Goal: Information Seeking & Learning: Obtain resource

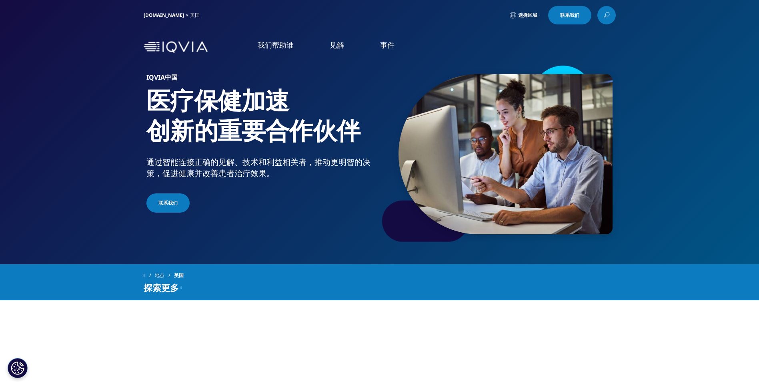
click at [152, 14] on link "IQVIA.COM" at bounding box center [164, 15] width 40 height 7
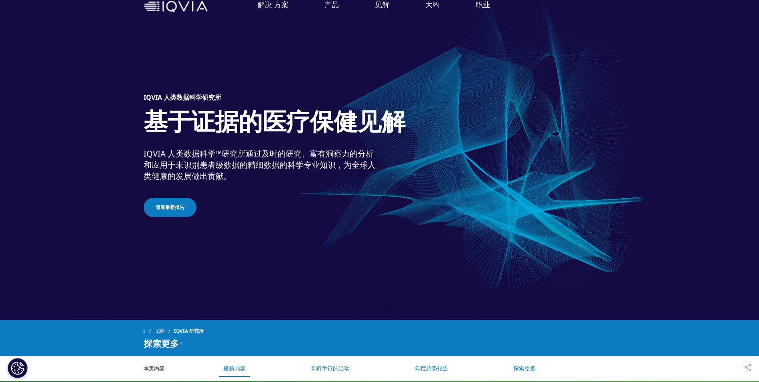
scroll to position [240, 0]
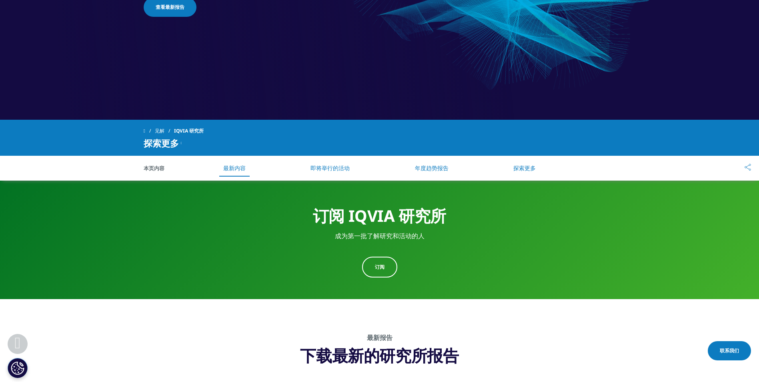
click at [388, 271] on link "订阅" at bounding box center [379, 266] width 35 height 21
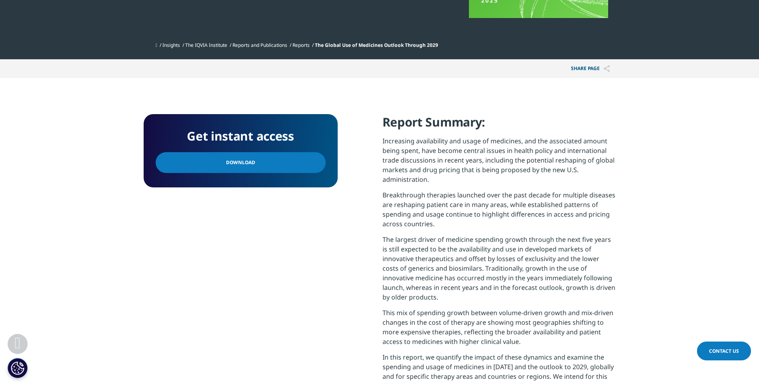
drag, startPoint x: 139, startPoint y: 228, endPoint x: 112, endPoint y: 241, distance: 30.8
click at [112, 241] on section "Get instant access Download Report Summary: Increasing availability and usage o…" at bounding box center [379, 275] width 759 height 394
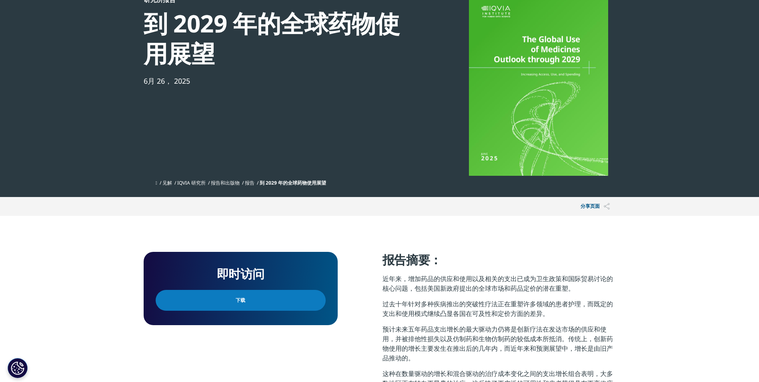
scroll to position [160, 0]
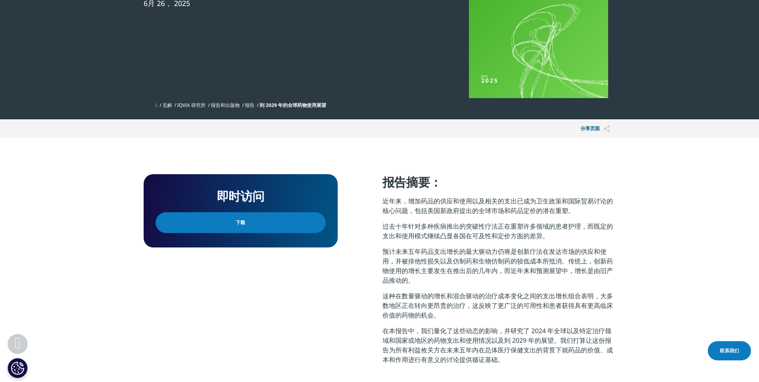
click at [226, 230] on link "下载" at bounding box center [241, 222] width 170 height 21
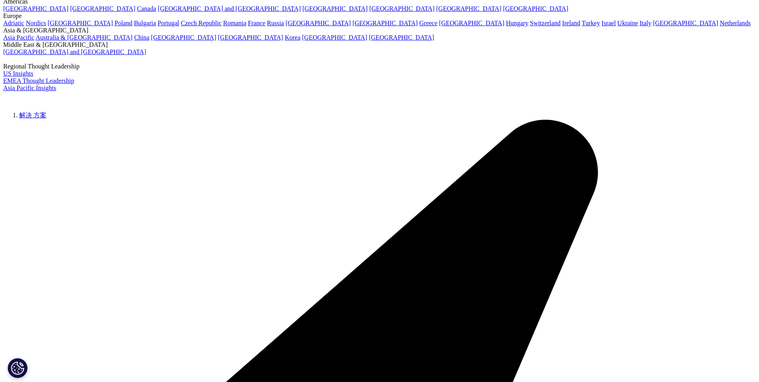
scroll to position [160, 0]
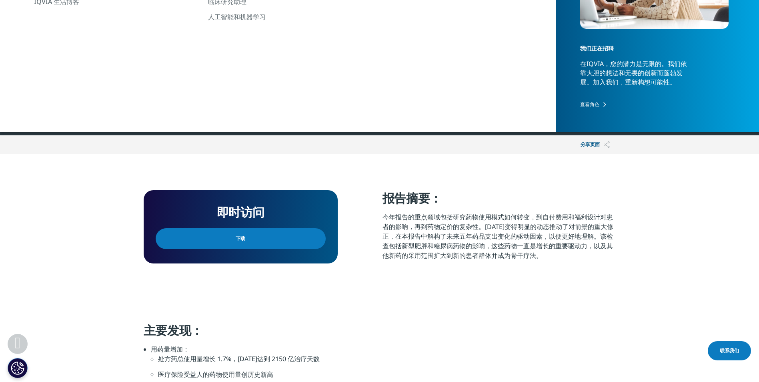
drag, startPoint x: 194, startPoint y: 241, endPoint x: 199, endPoint y: 236, distance: 7.4
click at [194, 241] on link "下载" at bounding box center [241, 238] width 170 height 21
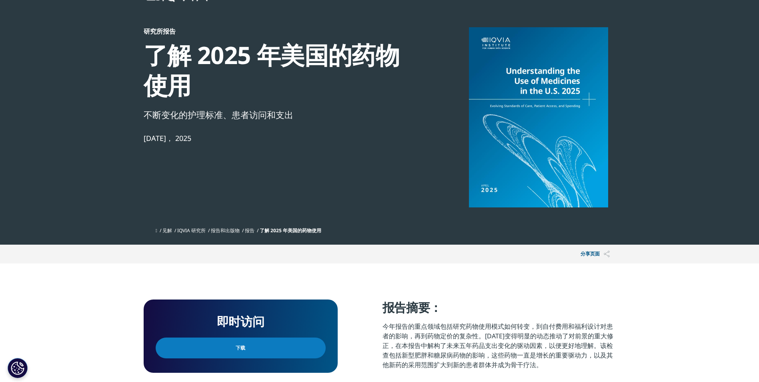
scroll to position [40, 0]
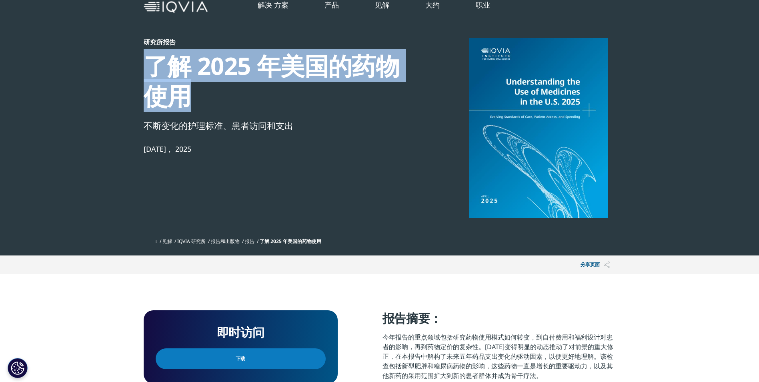
drag, startPoint x: 148, startPoint y: 65, endPoint x: 193, endPoint y: 97, distance: 55.0
click at [193, 97] on div "了解 2025 年美国的药物使用" at bounding box center [281, 81] width 274 height 60
drag, startPoint x: 193, startPoint y: 97, endPoint x: 178, endPoint y: 94, distance: 14.8
copy div "了解 2025 年美国的药物使用"
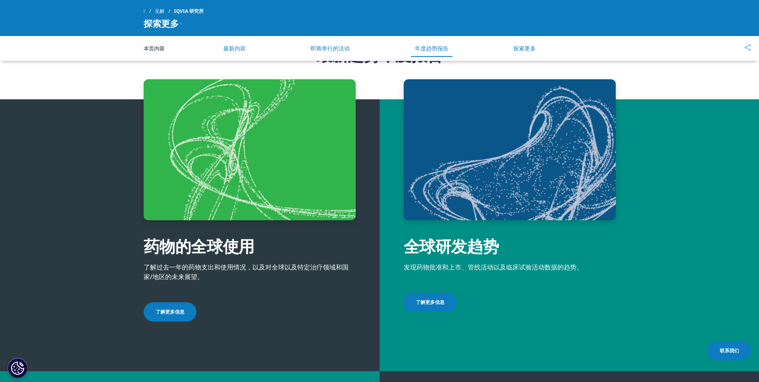
scroll to position [2827, 0]
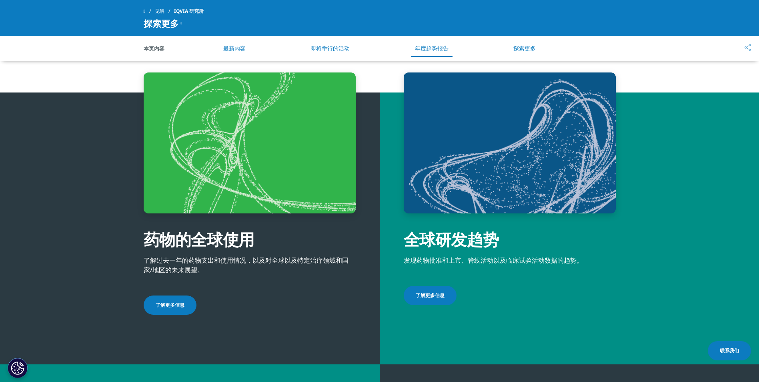
click at [238, 50] on link "最新内容" at bounding box center [234, 48] width 22 height 8
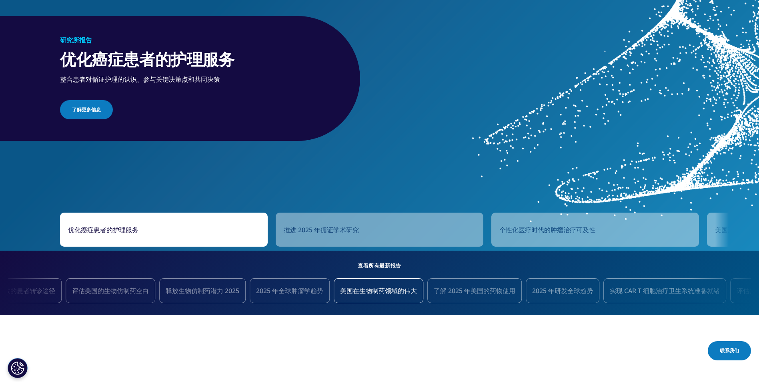
scroll to position [854, 0]
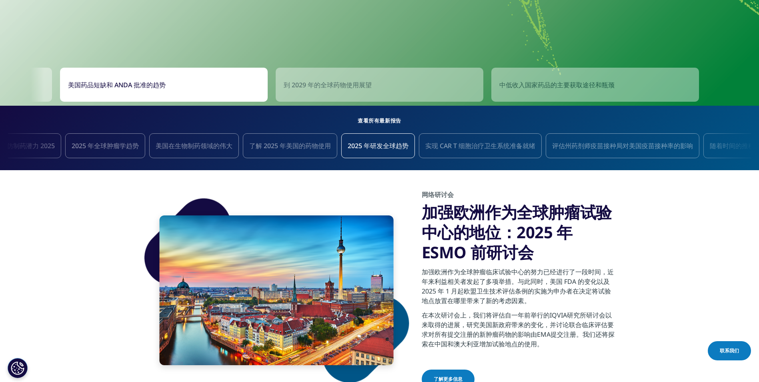
drag, startPoint x: 123, startPoint y: 88, endPoint x: 88, endPoint y: 168, distance: 87.6
click at [88, 190] on section "网络研讨会 加强欧洲作为全球肿瘤试验中心的地位：2025 年 ESMO 前研讨会 加强欧洲作为全球肿瘤临床试验中心的努力已经进行了一段时间，近年来利益相关者发…" at bounding box center [379, 290] width 759 height 240
click at [103, 72] on div "美国药品短缺和 ANDA 批准的趋势" at bounding box center [164, 85] width 208 height 34
click at [110, 83] on span "美国药品短缺和 ANDA 批准的趋势" at bounding box center [117, 85] width 98 height 10
click at [106, 82] on span "美国药品短缺和 ANDA 批准的趋势" at bounding box center [117, 85] width 98 height 10
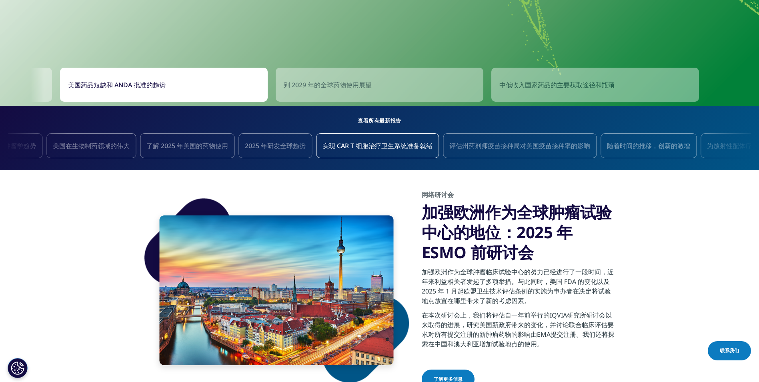
click at [106, 82] on span "美国药品短缺和 ANDA 批准的趋势" at bounding box center [117, 85] width 98 height 10
click at [106, 218] on section "网络研讨会 加强欧洲作为全球肿瘤试验中心的地位：2025 年 ESMO 前研讨会 加强欧洲作为全球肿瘤临床试验中心的努力已经进行了一段时间，近年来利益相关者发…" at bounding box center [379, 290] width 759 height 240
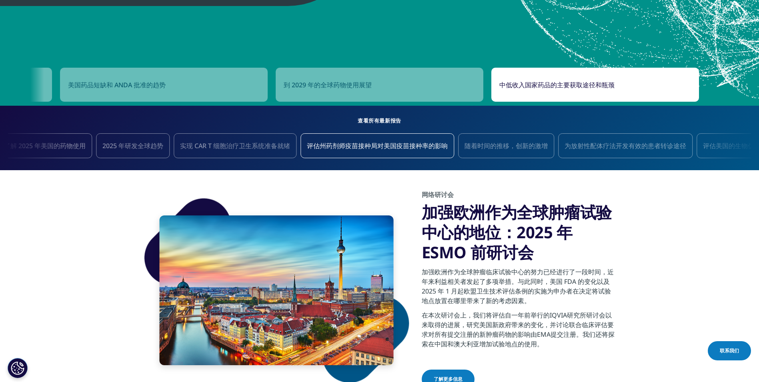
click at [595, 79] on div "中低收入国家药品的主要获取途径和瓶颈" at bounding box center [595, 85] width 208 height 34
click at [367, 120] on h5 "查看所有最新报告" at bounding box center [379, 121] width 743 height 10
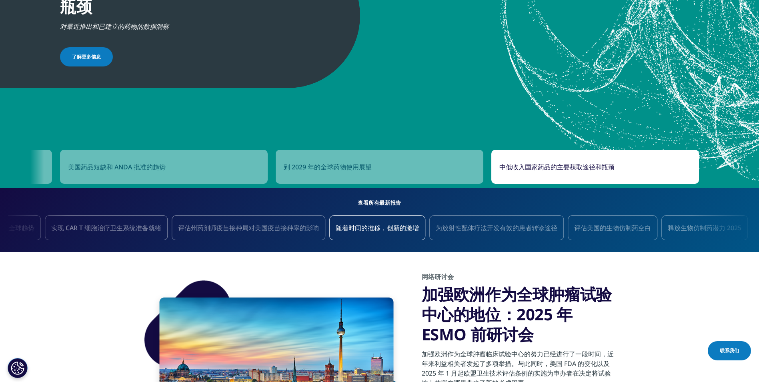
scroll to position [814, 0]
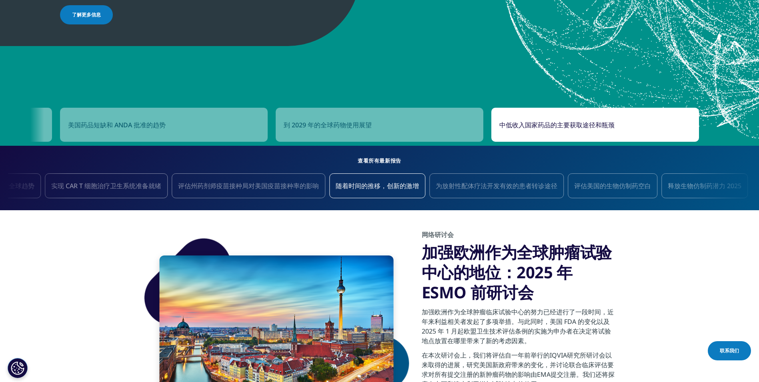
click at [623, 182] on span "评估美国的生物仿制药空白" at bounding box center [612, 185] width 77 height 9
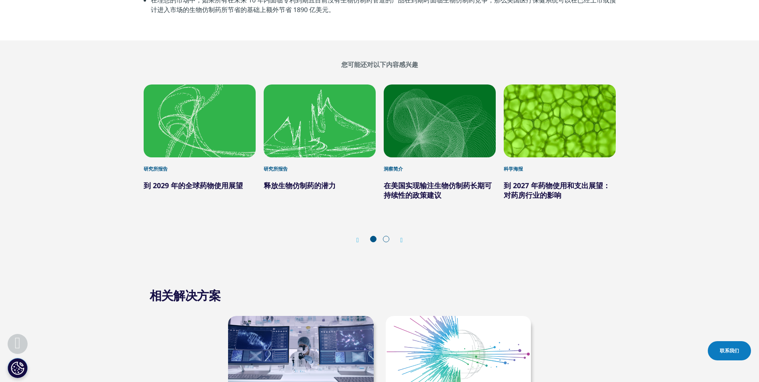
scroll to position [1961, 0]
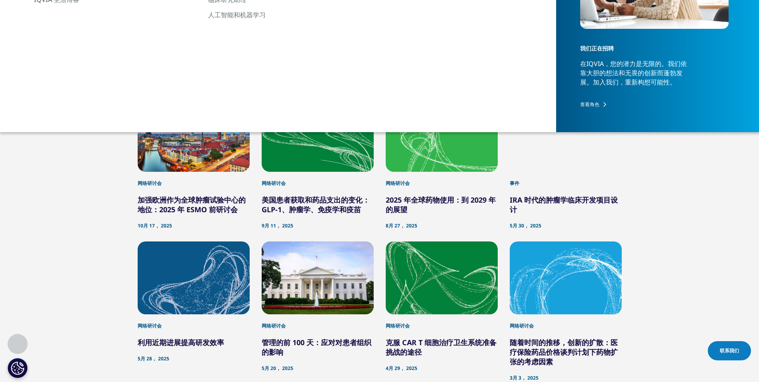
scroll to position [161, 0]
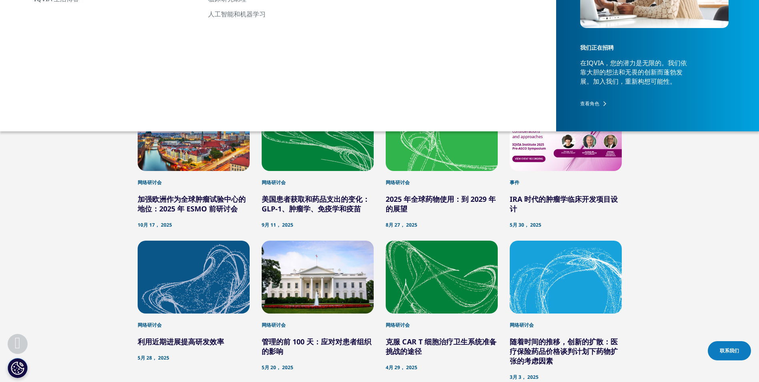
click at [63, 204] on div "按需 活动和网络研讨会 网络研讨会 加强欧洲作为全球肿瘤试验中心的地位：2025 年 ESMO 前研讨会 10月 17， 2025 网络研讨会 美国患者获取和…" at bounding box center [379, 316] width 735 height 517
click at [264, 63] on h2 "按需" at bounding box center [380, 62] width 472 height 8
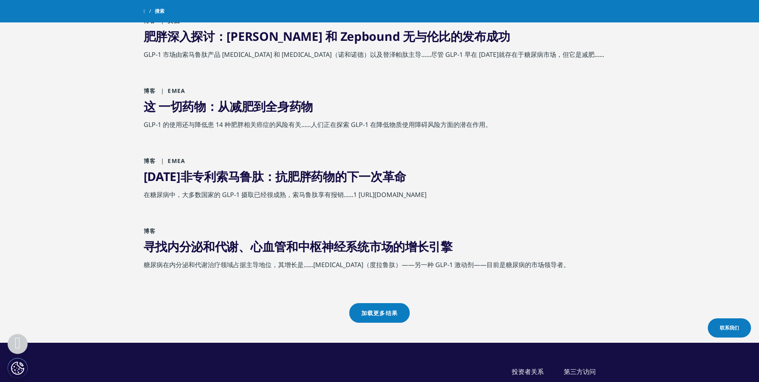
scroll to position [631, 0]
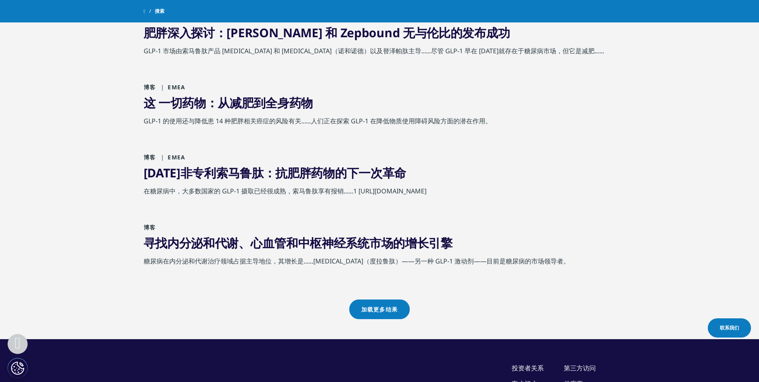
click at [389, 309] on link "加载更多结果" at bounding box center [379, 309] width 60 height 20
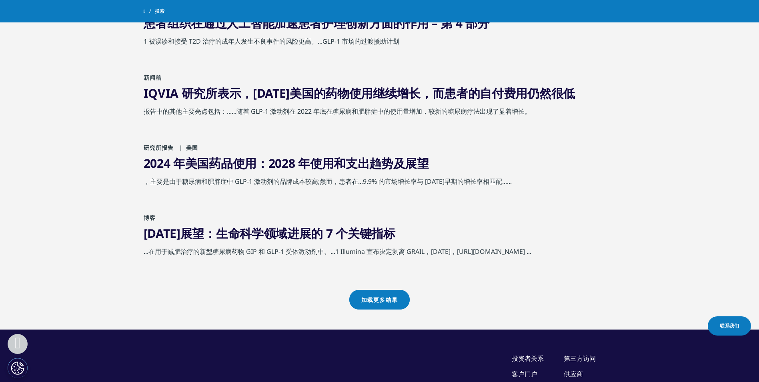
scroll to position [1351, 0]
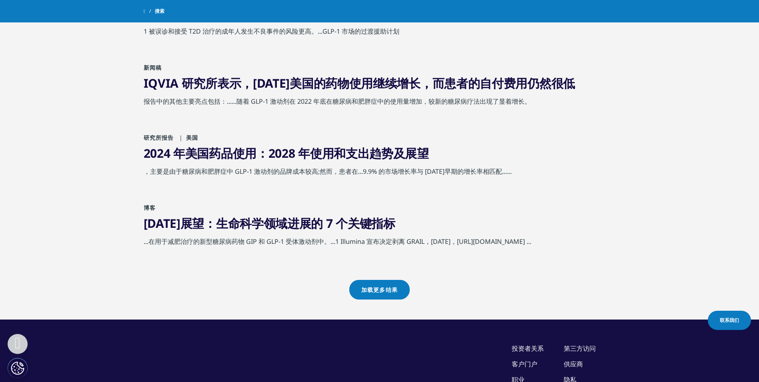
drag, startPoint x: 172, startPoint y: 224, endPoint x: 372, endPoint y: 298, distance: 213.6
click at [372, 298] on link "加载更多结果" at bounding box center [379, 290] width 60 height 20
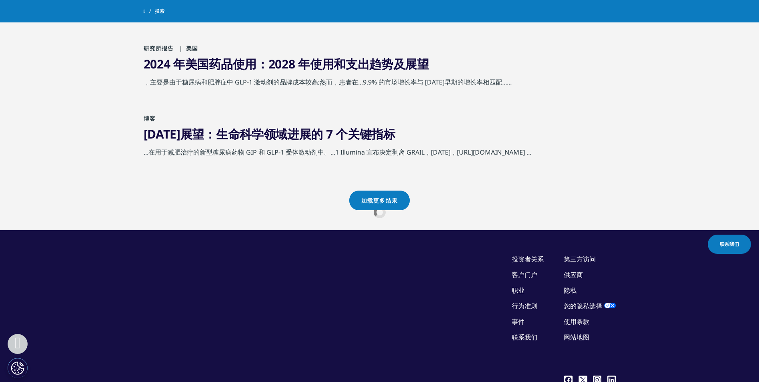
scroll to position [1426, 0]
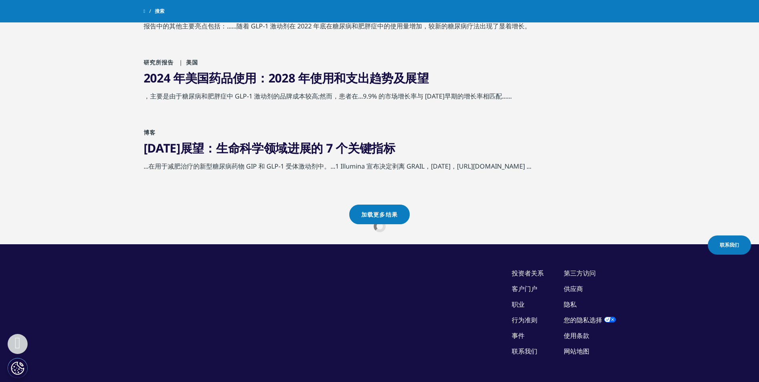
click at [178, 236] on div "加载更多结果" at bounding box center [380, 224] width 472 height 40
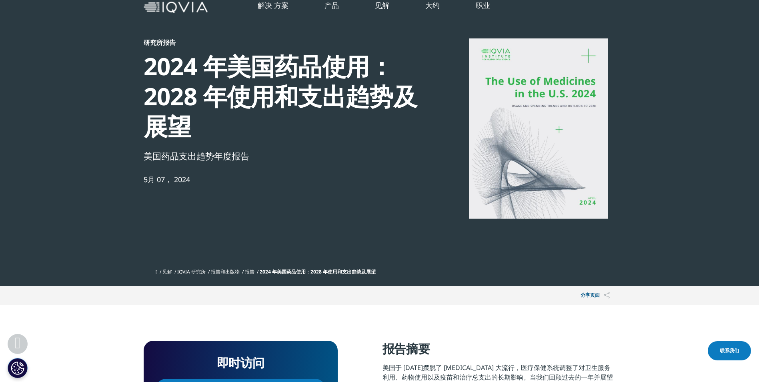
scroll to position [280, 0]
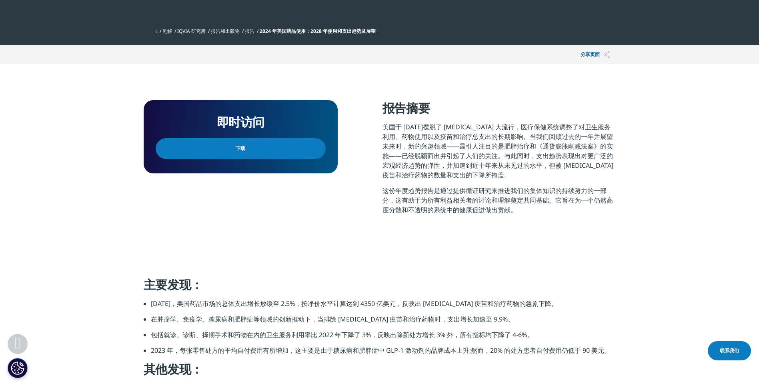
click at [232, 153] on link "下载" at bounding box center [241, 148] width 170 height 21
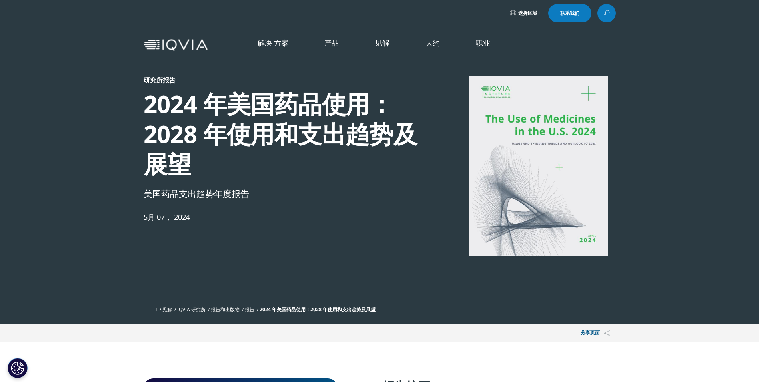
scroll to position [0, 0]
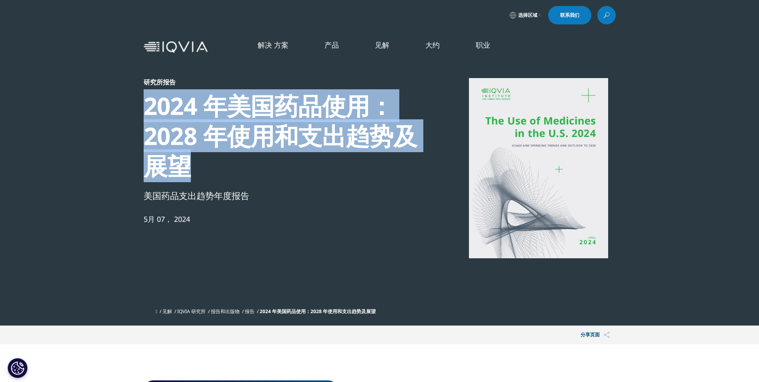
drag, startPoint x: 144, startPoint y: 99, endPoint x: 194, endPoint y: 175, distance: 90.7
click at [194, 175] on div "2024 年美国药品使用：2028 年使用和支出趋势及展望" at bounding box center [281, 136] width 274 height 90
copy div "2024 年美国药品使用：2028 年使用和支出趋势及展望"
